Goal: Task Accomplishment & Management: Complete application form

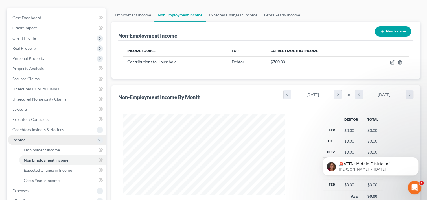
scroll to position [57, 0]
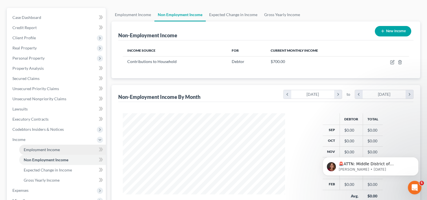
click at [39, 147] on span "Employment Income" at bounding box center [42, 149] width 36 height 5
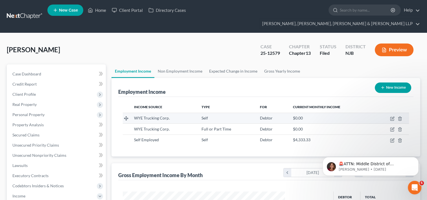
scroll to position [101, 174]
click at [99, 11] on link "Home" at bounding box center [97, 10] width 24 height 10
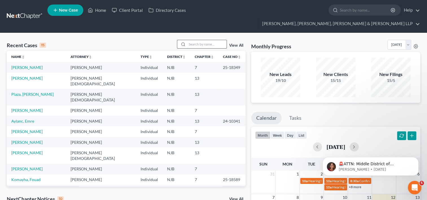
click at [203, 40] on input "search" at bounding box center [207, 44] width 40 height 8
type input "jordan"
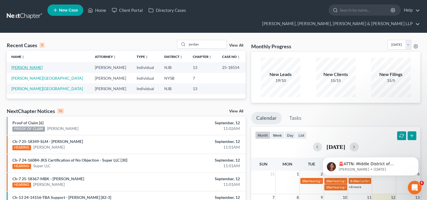
click at [32, 65] on link "[PERSON_NAME]" at bounding box center [26, 67] width 31 height 5
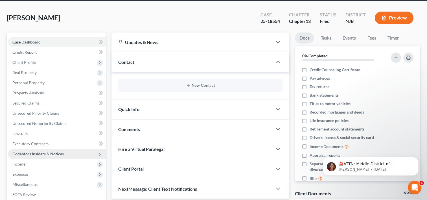
scroll to position [57, 0]
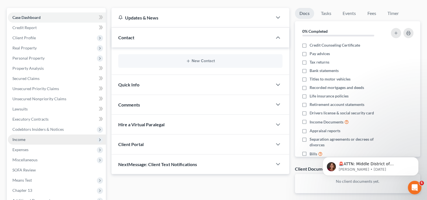
click at [40, 134] on span "Income" at bounding box center [57, 139] width 98 height 10
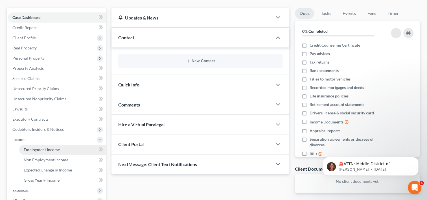
click at [41, 147] on span "Employment Income" at bounding box center [42, 149] width 36 height 5
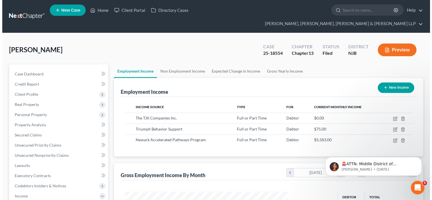
scroll to position [101, 174]
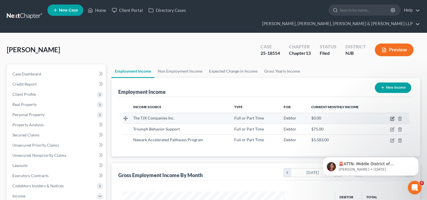
click at [392, 116] on icon "button" at bounding box center [392, 118] width 5 height 5
select select "0"
select select "22"
select select "3"
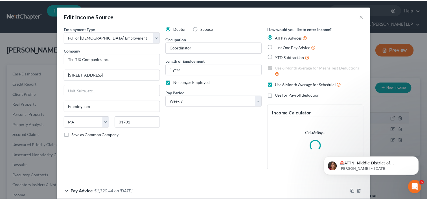
scroll to position [101, 175]
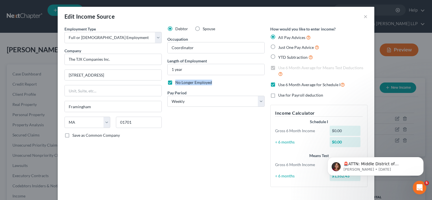
drag, startPoint x: 212, startPoint y: 82, endPoint x: 178, endPoint y: 82, distance: 34.8
click at [173, 83] on div "No Longer Employed" at bounding box center [215, 83] width 97 height 6
copy span "No Longer Employed"
click at [363, 17] on button "×" at bounding box center [365, 16] width 4 height 7
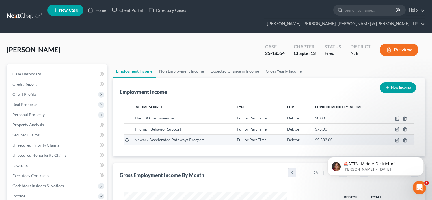
scroll to position [282425, 282352]
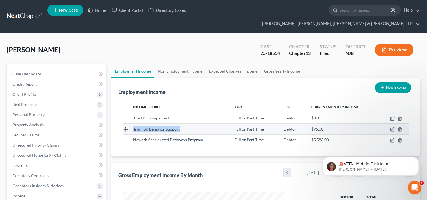
drag, startPoint x: 132, startPoint y: 118, endPoint x: 180, endPoint y: 121, distance: 47.8
click at [180, 124] on td "Triumph Behavior Support" at bounding box center [179, 129] width 101 height 11
copy span "Triumph Behavior Support"
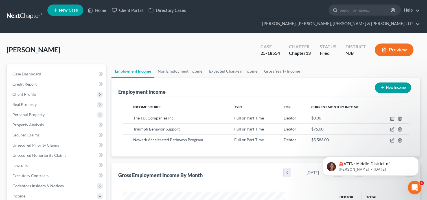
click at [165, 139] on div "Income Source Type For Current Monthly Income The TJX Companies Inc. Full or Pa…" at bounding box center [266, 127] width 296 height 60
click at [392, 138] on icon "button" at bounding box center [393, 139] width 3 height 3
select select "0"
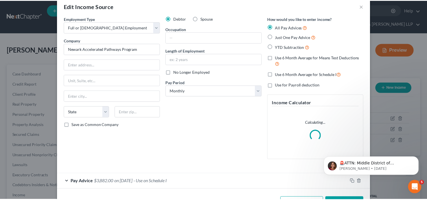
scroll to position [0, 0]
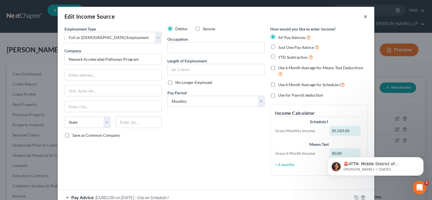
drag, startPoint x: 362, startPoint y: 15, endPoint x: 340, endPoint y: 19, distance: 22.2
click at [363, 15] on button "×" at bounding box center [365, 16] width 4 height 7
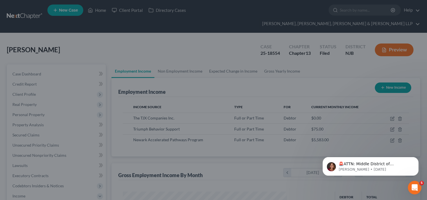
scroll to position [282425, 282352]
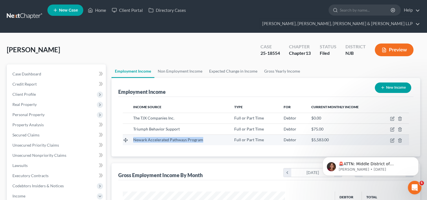
drag, startPoint x: 132, startPoint y: 130, endPoint x: 203, endPoint y: 129, distance: 70.9
click at [203, 134] on td "Newark Accelerated Pathways Program" at bounding box center [179, 139] width 101 height 11
copy span "Newark Accelerated Pathways Program"
click at [101, 12] on link "Home" at bounding box center [97, 10] width 24 height 10
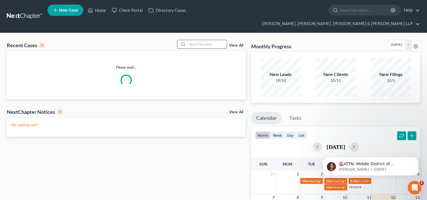
click at [219, 40] on input "search" at bounding box center [207, 44] width 40 height 8
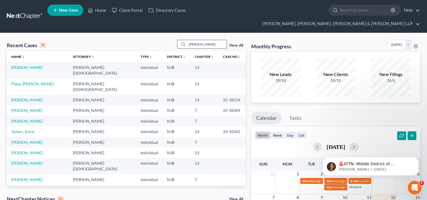
type input "[PERSON_NAME]"
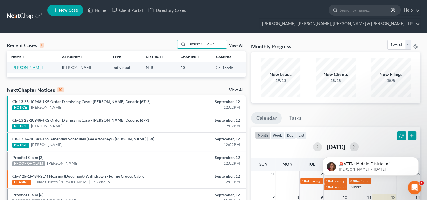
click at [30, 65] on link "[PERSON_NAME]" at bounding box center [26, 67] width 31 height 5
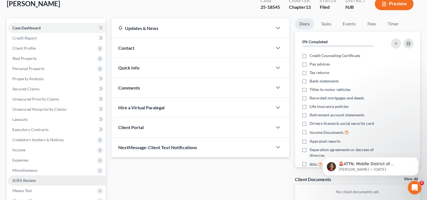
scroll to position [85, 0]
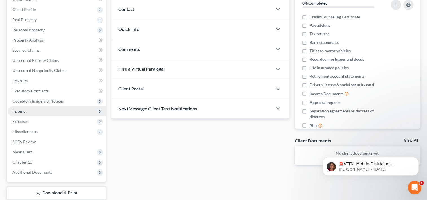
click at [36, 106] on span "Income" at bounding box center [57, 111] width 98 height 10
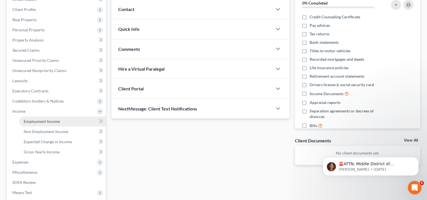
click at [36, 116] on link "Employment Income" at bounding box center [62, 121] width 87 height 10
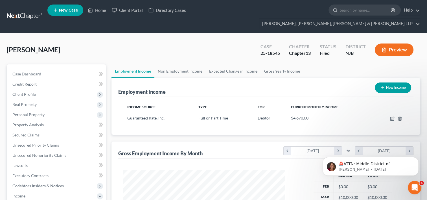
scroll to position [101, 174]
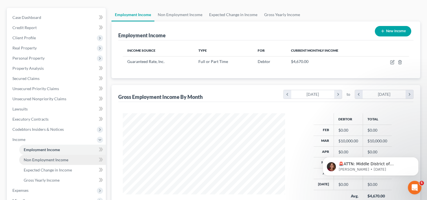
click at [50, 157] on span "Non Employment Income" at bounding box center [46, 159] width 45 height 5
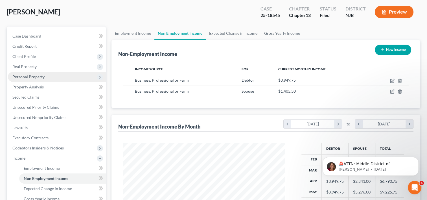
scroll to position [28, 0]
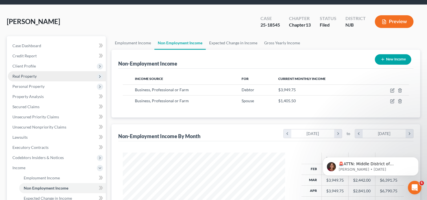
click at [32, 74] on span "Real Property" at bounding box center [24, 76] width 24 height 5
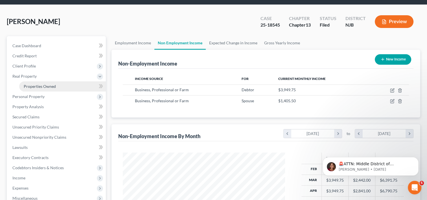
click at [66, 81] on link "Properties Owned" at bounding box center [62, 86] width 87 height 10
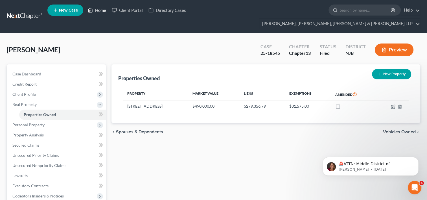
click at [101, 11] on link "Home" at bounding box center [97, 10] width 24 height 10
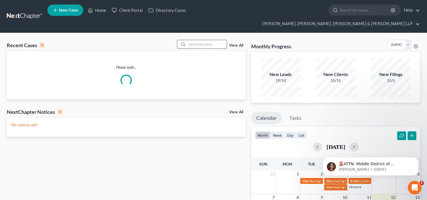
click at [190, 40] on input "search" at bounding box center [207, 44] width 40 height 8
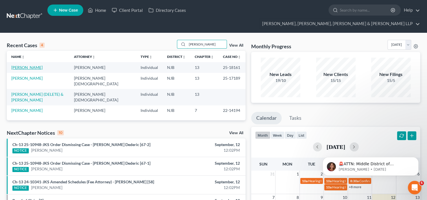
type input "[PERSON_NAME]"
click at [35, 65] on link "[PERSON_NAME]" at bounding box center [26, 67] width 31 height 5
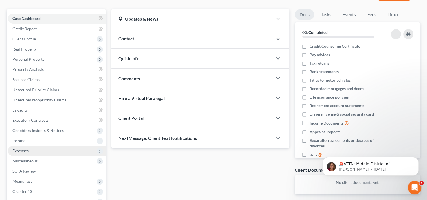
scroll to position [57, 0]
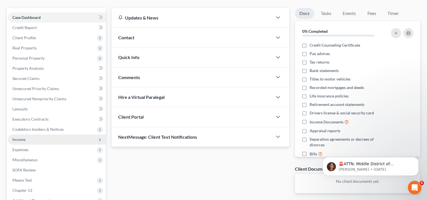
click at [21, 137] on span "Income" at bounding box center [18, 139] width 13 height 5
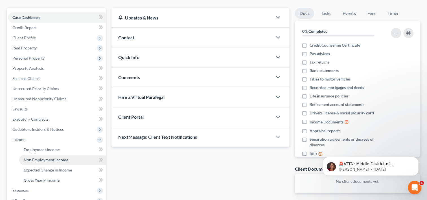
click at [36, 157] on span "Non Employment Income" at bounding box center [46, 159] width 45 height 5
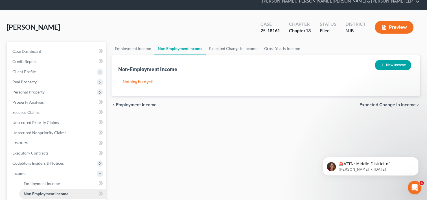
scroll to position [57, 0]
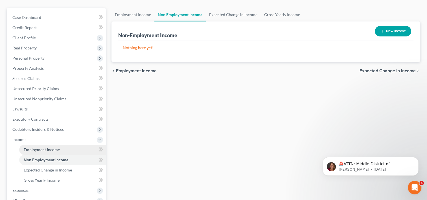
click at [52, 147] on span "Employment Income" at bounding box center [42, 149] width 36 height 5
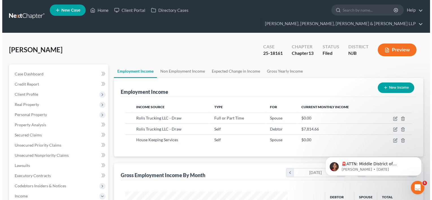
scroll to position [101, 174]
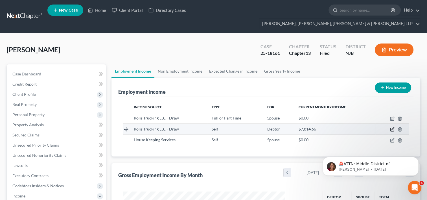
click at [393, 127] on icon "button" at bounding box center [392, 129] width 5 height 5
select select "1"
select select "33"
select select "0"
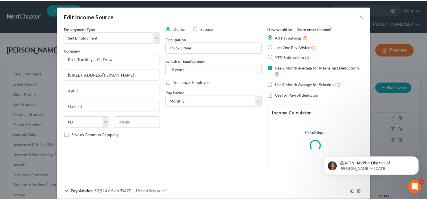
scroll to position [101, 175]
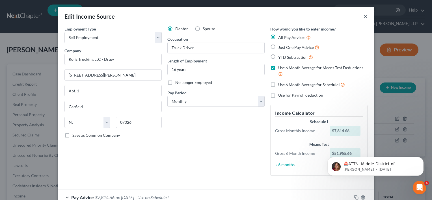
click at [363, 17] on button "×" at bounding box center [365, 16] width 4 height 7
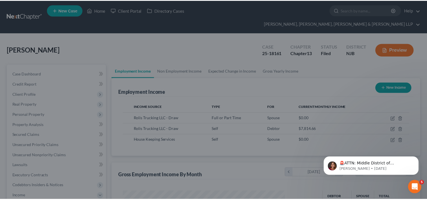
scroll to position [282425, 282352]
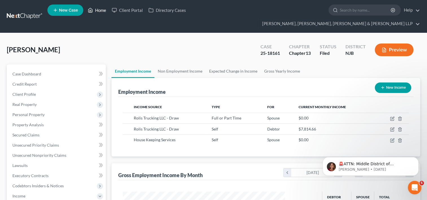
click at [106, 10] on link "Home" at bounding box center [97, 10] width 24 height 10
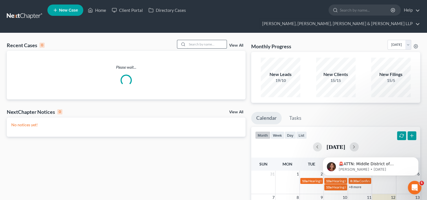
click at [217, 40] on input "search" at bounding box center [207, 44] width 40 height 8
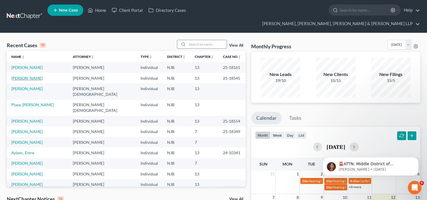
click at [27, 76] on link "[PERSON_NAME]" at bounding box center [26, 78] width 31 height 5
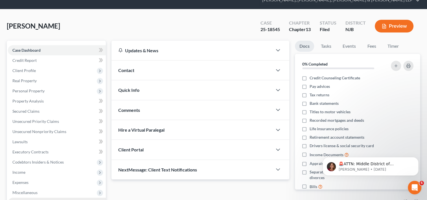
scroll to position [57, 0]
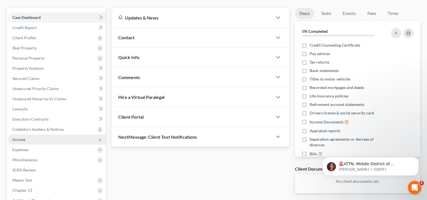
click at [30, 134] on span "Income" at bounding box center [57, 139] width 98 height 10
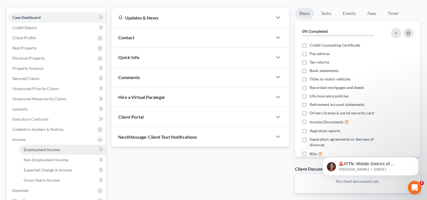
click at [53, 147] on span "Employment Income" at bounding box center [42, 149] width 36 height 5
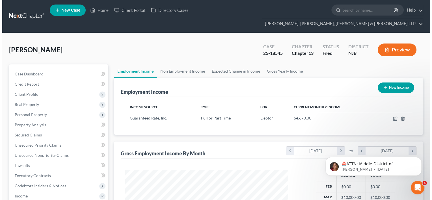
scroll to position [101, 174]
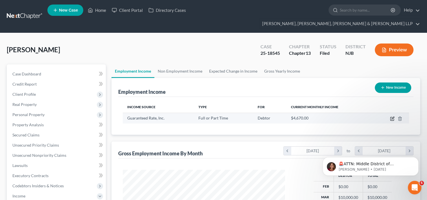
click at [391, 116] on icon "button" at bounding box center [392, 118] width 5 height 5
select select "0"
select select "14"
select select "1"
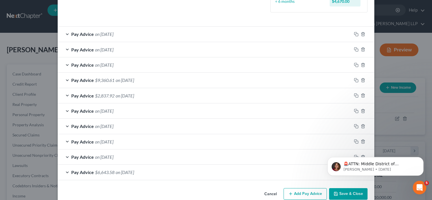
scroll to position [185, 0]
